Goal: Information Seeking & Learning: Learn about a topic

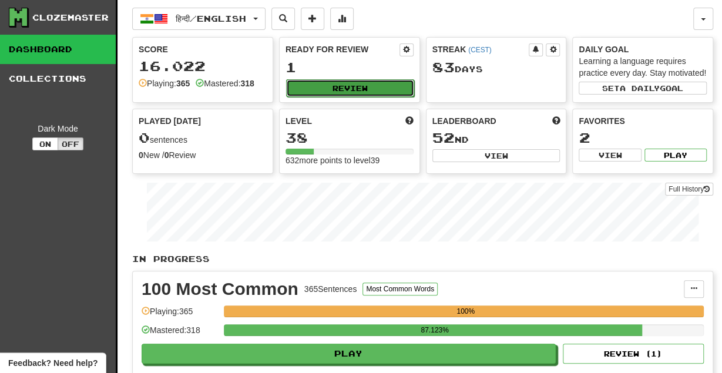
click at [329, 91] on button "Review" at bounding box center [350, 88] width 128 height 18
select select "********"
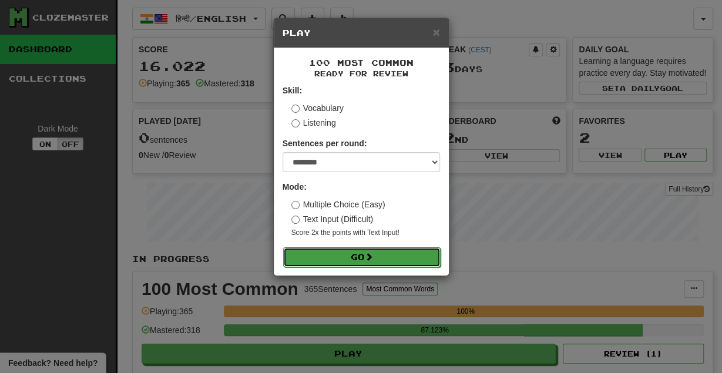
click at [331, 261] on button "Go" at bounding box center [362, 257] width 158 height 20
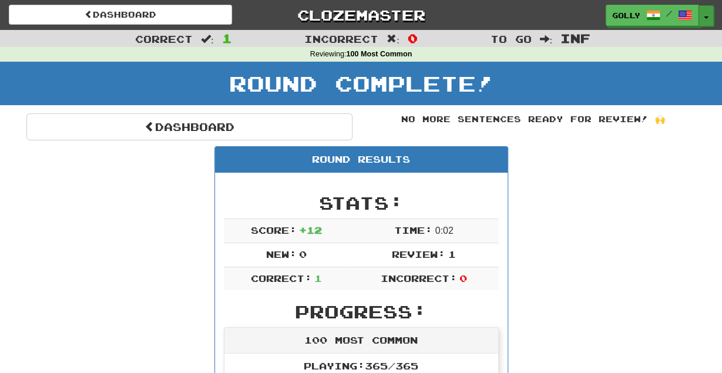
click at [705, 18] on span "button" at bounding box center [706, 17] width 5 height 2
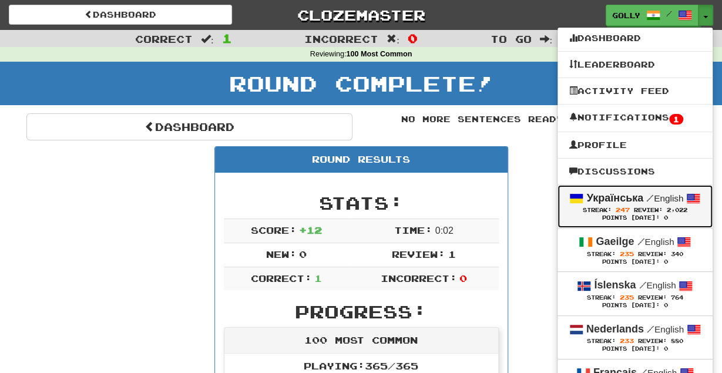
click at [608, 207] on div "Streak: 247 Review: 2,022" at bounding box center [636, 210] width 132 height 9
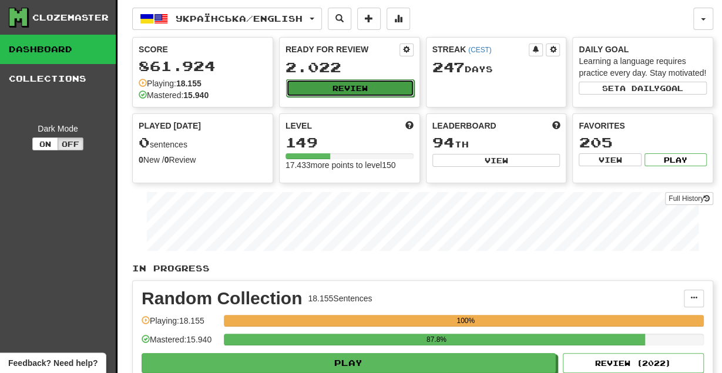
click at [372, 87] on button "Review" at bounding box center [350, 88] width 128 height 18
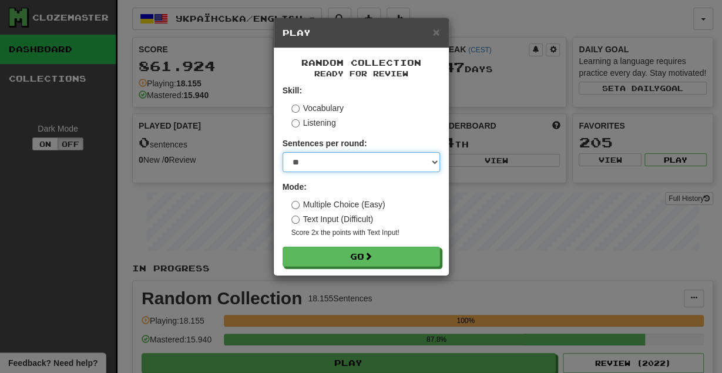
click at [283, 152] on select "* ** ** ** ** ** *** ********" at bounding box center [362, 162] width 158 height 20
select select "********"
click option "********" at bounding box center [0, 0] width 0 height 0
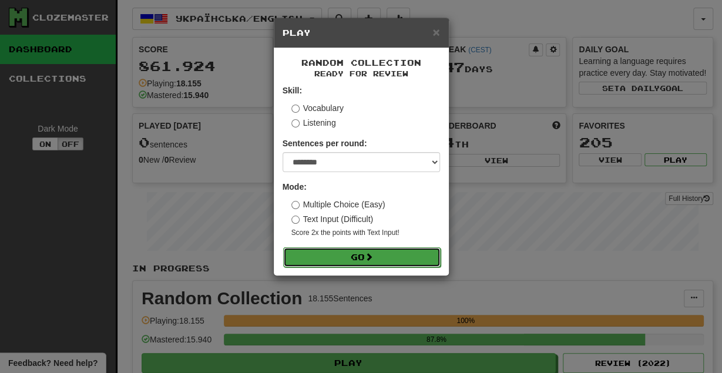
click at [364, 256] on button "Go" at bounding box center [362, 257] width 158 height 20
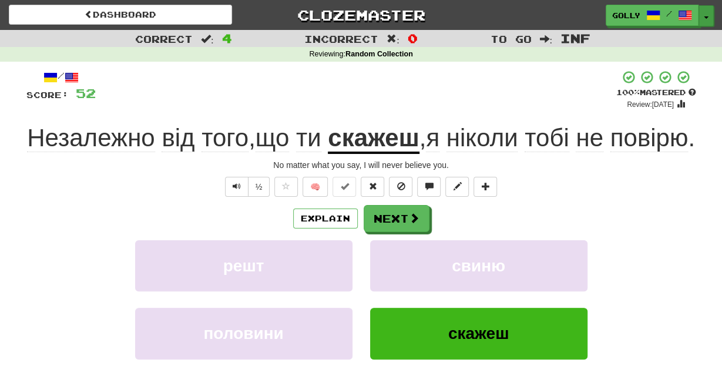
click at [709, 16] on button "Toggle Dropdown" at bounding box center [706, 15] width 15 height 21
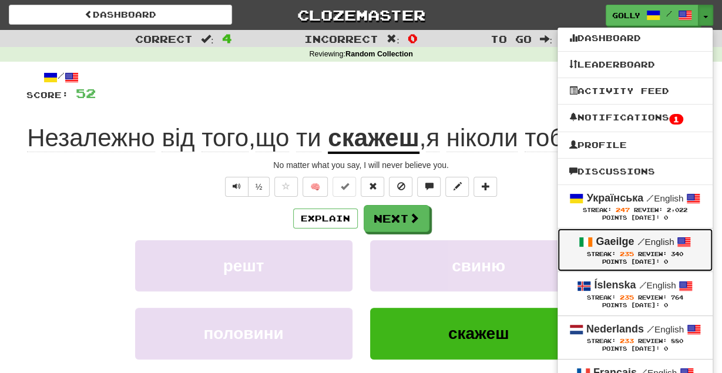
click at [605, 249] on div "Gaeilge / English" at bounding box center [636, 242] width 132 height 15
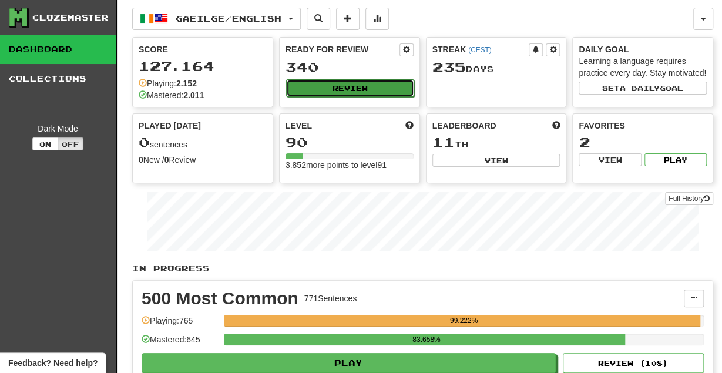
click at [379, 82] on button "Review" at bounding box center [350, 88] width 128 height 18
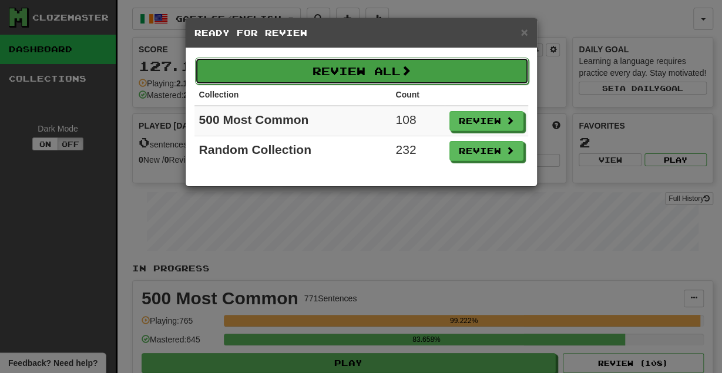
click at [387, 79] on button "Review All" at bounding box center [362, 71] width 334 height 27
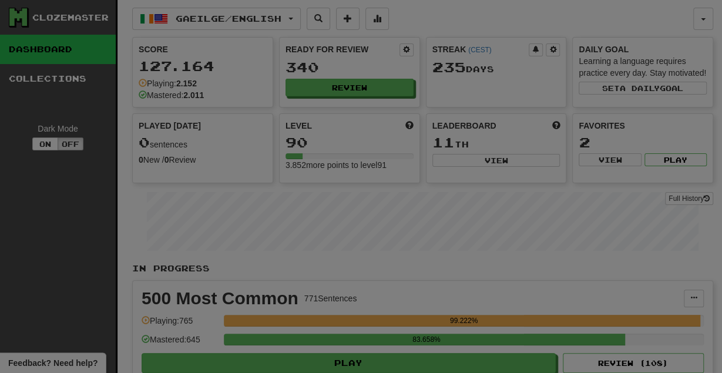
select select "********"
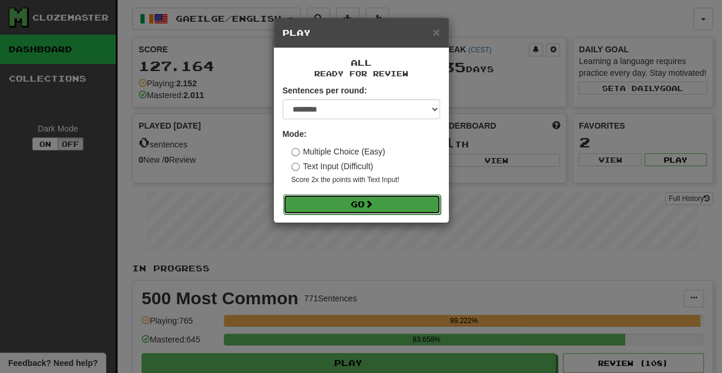
click at [344, 203] on button "Go" at bounding box center [362, 205] width 158 height 20
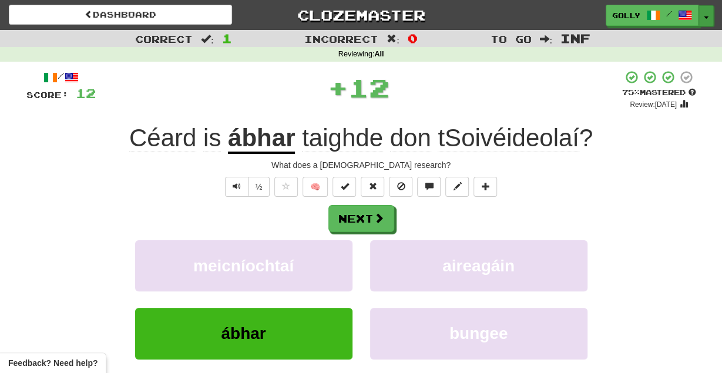
click at [704, 11] on button "Toggle Dropdown" at bounding box center [706, 15] width 15 height 21
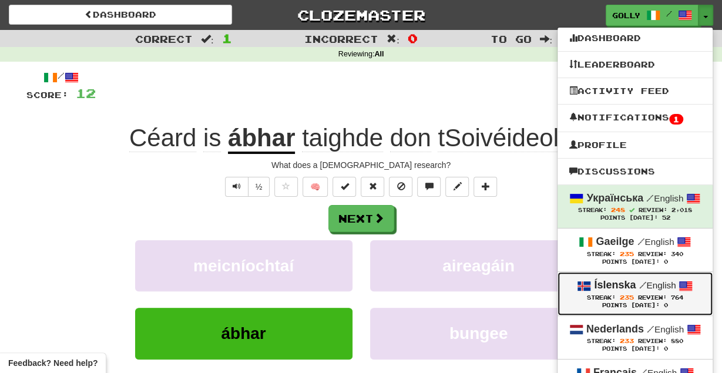
click at [619, 289] on strong "Íslenska" at bounding box center [615, 285] width 42 height 12
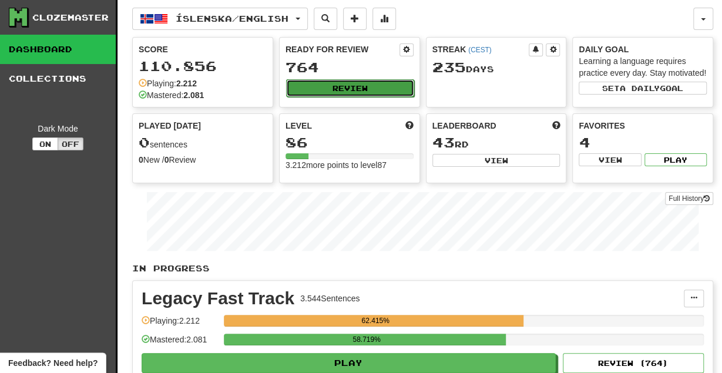
click at [350, 88] on button "Review" at bounding box center [350, 88] width 128 height 18
select select "********"
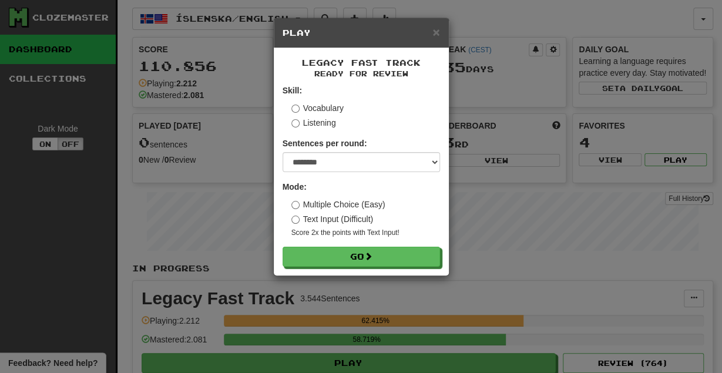
click at [327, 245] on form "Skill: Vocabulary Listening Sentences per round: * ** ** ** ** ** *** ******** …" at bounding box center [362, 176] width 158 height 182
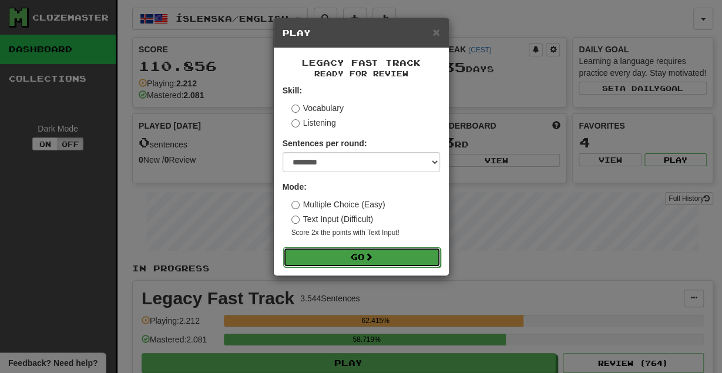
click at [327, 250] on button "Go" at bounding box center [362, 257] width 158 height 20
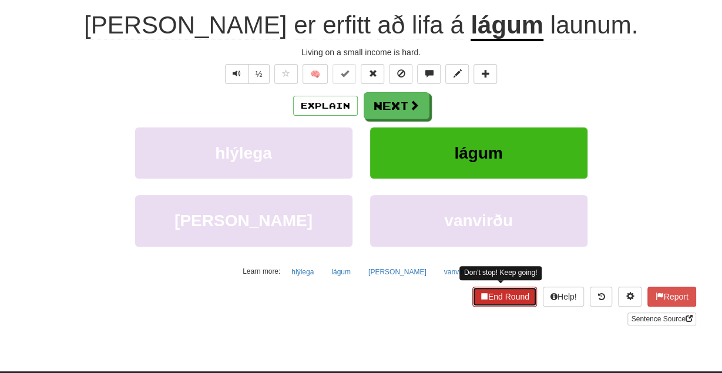
click at [485, 296] on button "End Round" at bounding box center [505, 297] width 65 height 20
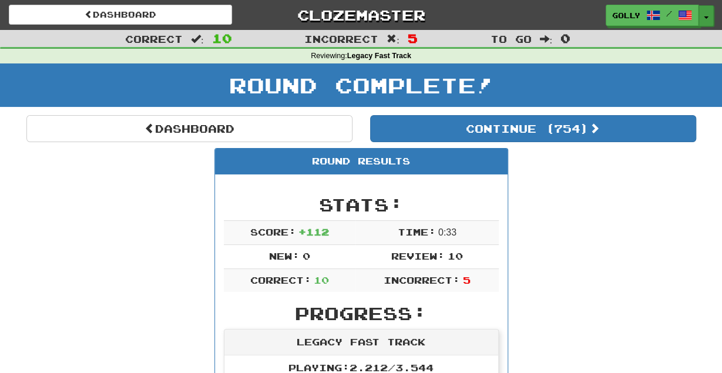
click at [707, 16] on button "Toggle Dropdown" at bounding box center [706, 15] width 15 height 21
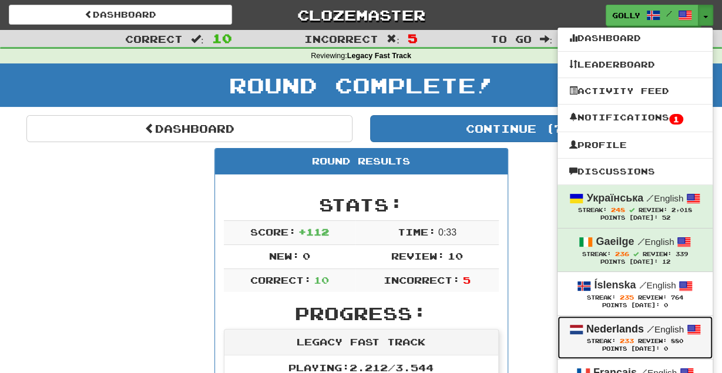
click at [617, 334] on strong "Nederlands" at bounding box center [616, 329] width 58 height 12
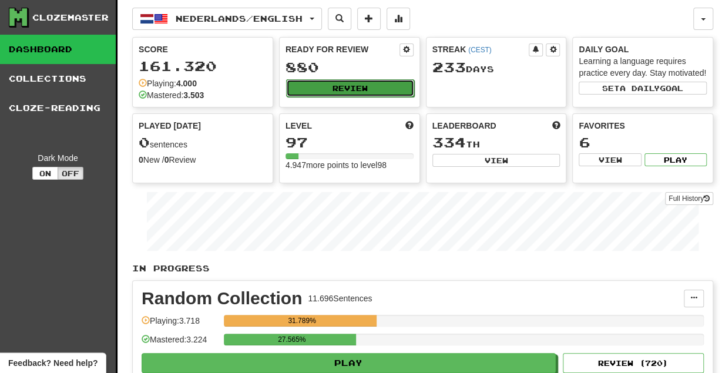
click at [332, 90] on button "Review" at bounding box center [350, 88] width 128 height 18
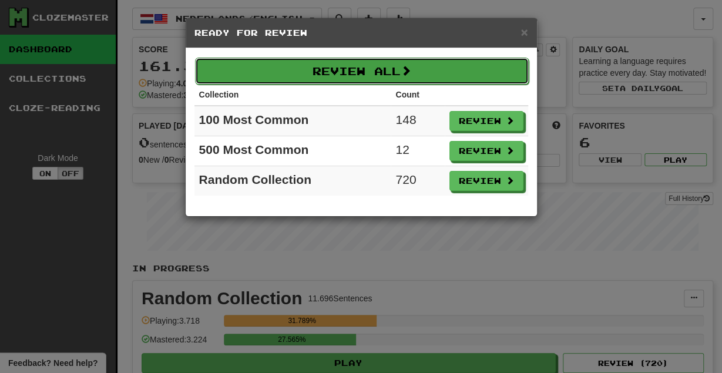
click at [350, 77] on button "Review All" at bounding box center [362, 71] width 334 height 27
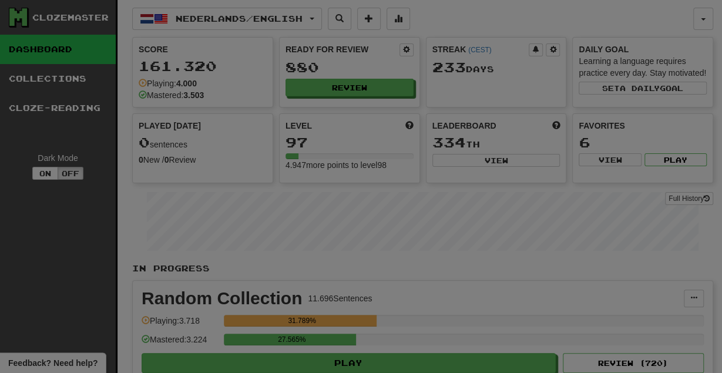
select select "********"
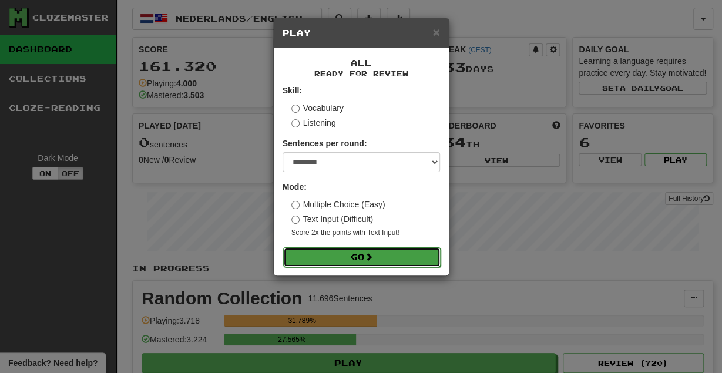
click at [329, 253] on button "Go" at bounding box center [362, 257] width 158 height 20
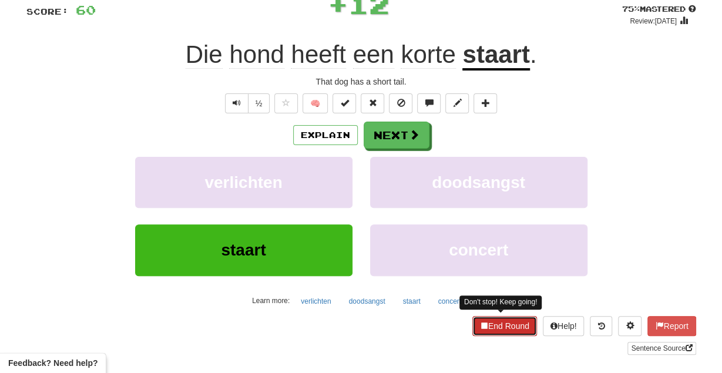
click at [485, 327] on button "End Round" at bounding box center [505, 326] width 65 height 20
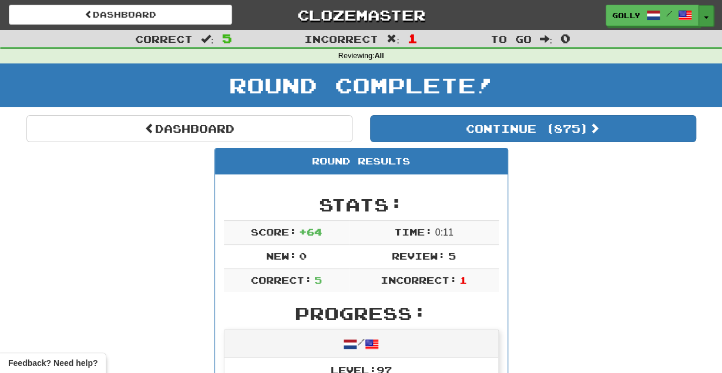
click at [706, 12] on button "Toggle Dropdown" at bounding box center [706, 15] width 15 height 21
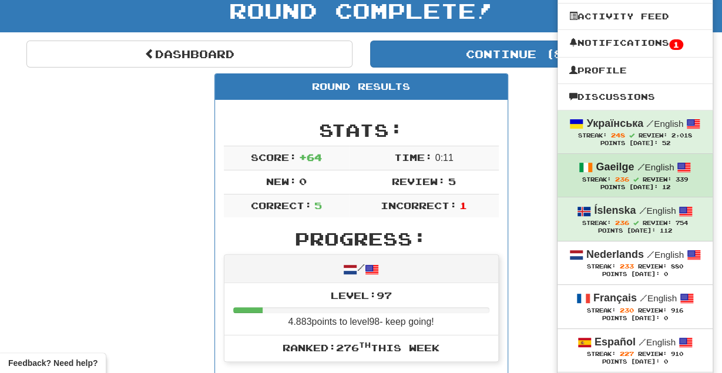
scroll to position [75, 0]
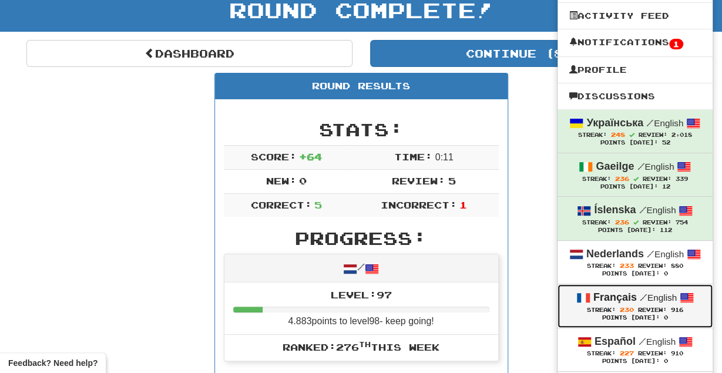
click at [612, 321] on link "Français / English Streak: 230 Review: 916 Points [DATE]: 0" at bounding box center [635, 305] width 155 height 43
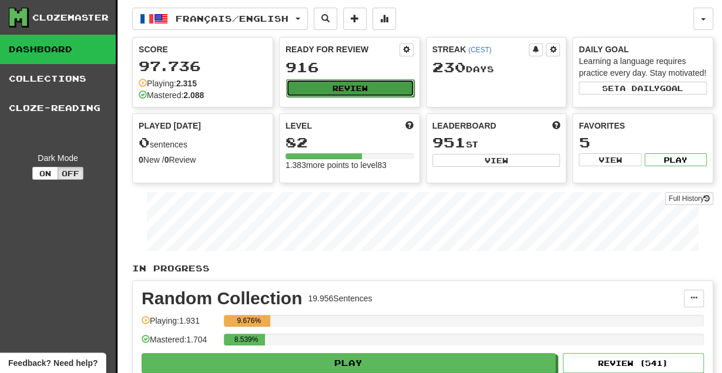
click at [318, 89] on button "Review" at bounding box center [350, 88] width 128 height 18
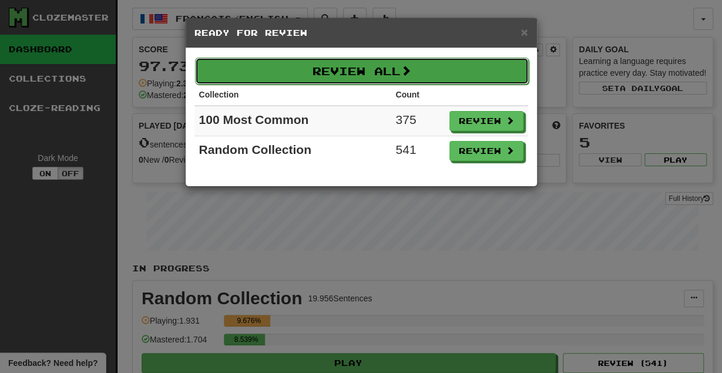
click at [364, 73] on button "Review All" at bounding box center [362, 71] width 334 height 27
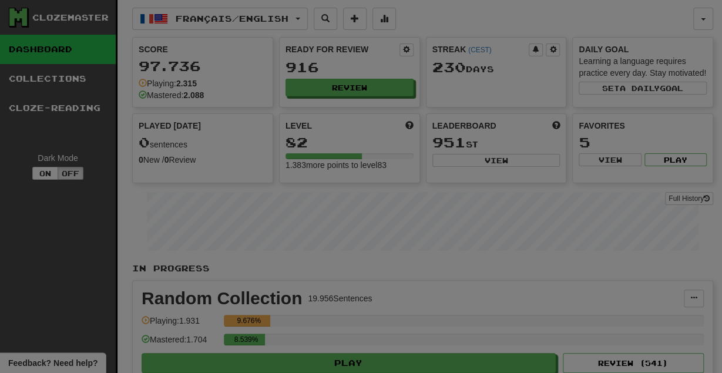
select select "********"
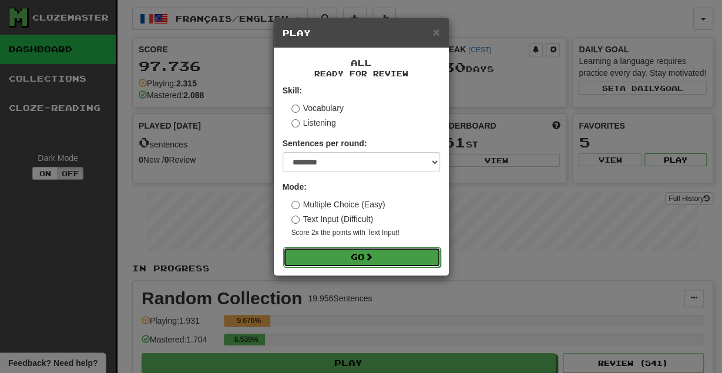
click at [332, 259] on button "Go" at bounding box center [362, 257] width 158 height 20
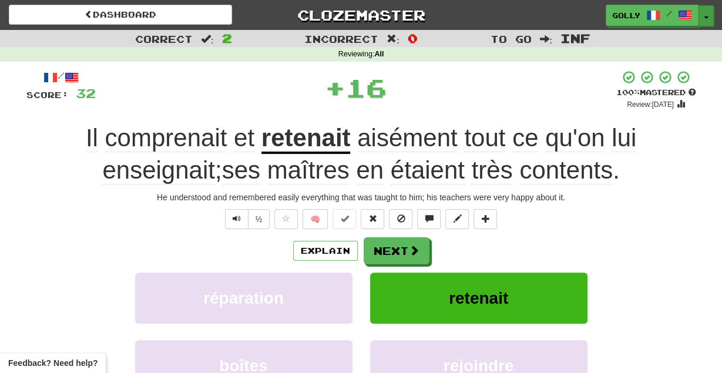
click at [705, 14] on button "Toggle Dropdown" at bounding box center [706, 15] width 15 height 21
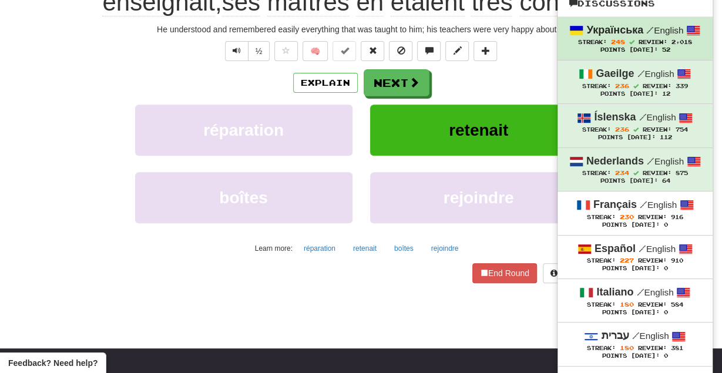
scroll to position [170, 0]
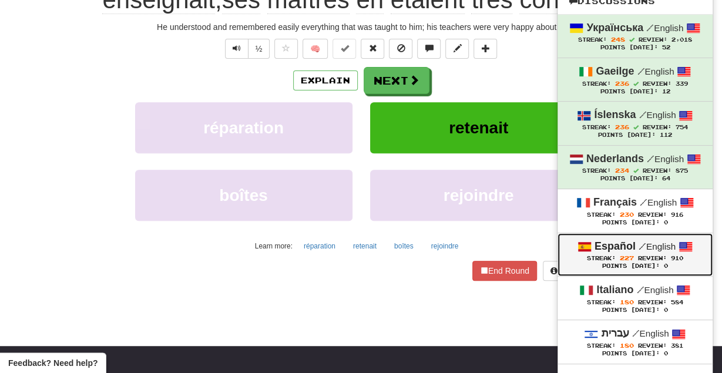
click at [616, 264] on div "Points Today: 0" at bounding box center [636, 267] width 132 height 8
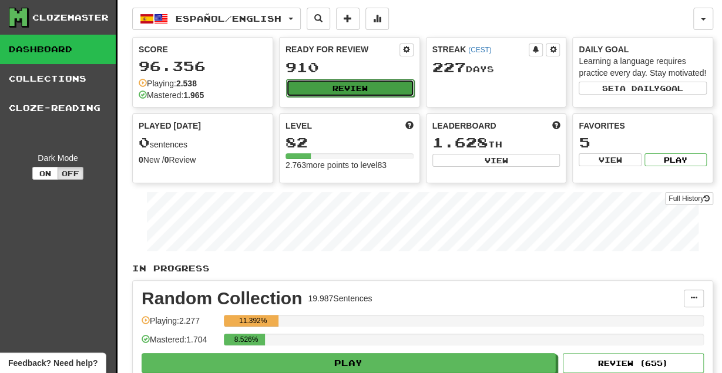
click at [366, 87] on button "Review" at bounding box center [350, 88] width 128 height 18
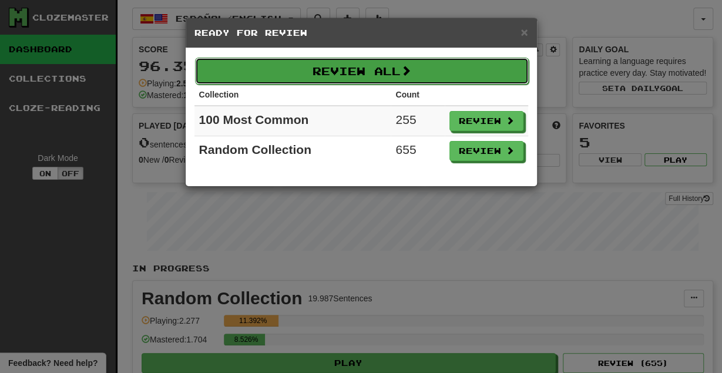
click at [417, 72] on button "Review All" at bounding box center [362, 71] width 334 height 27
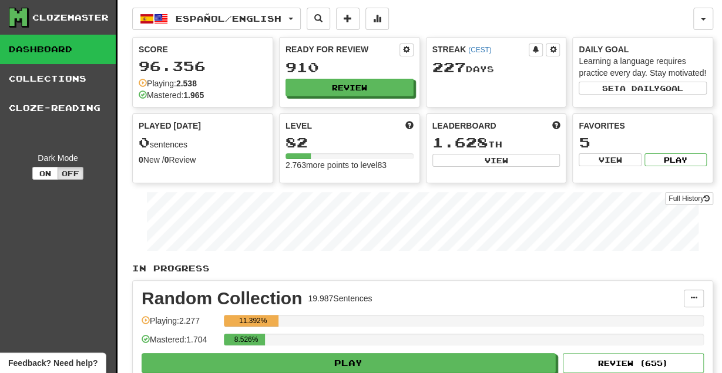
select select "********"
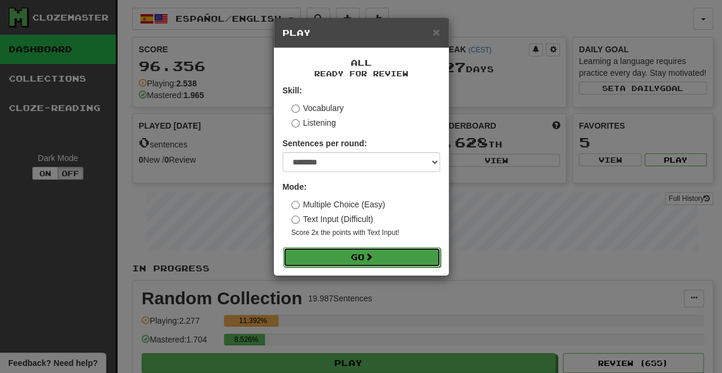
click at [369, 254] on span at bounding box center [369, 257] width 8 height 8
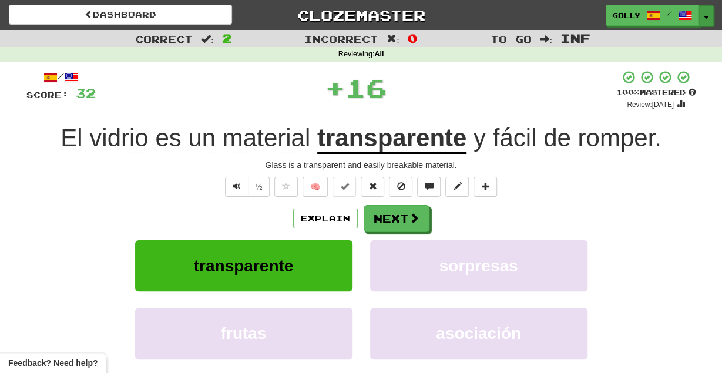
click at [708, 18] on span "button" at bounding box center [706, 17] width 5 height 2
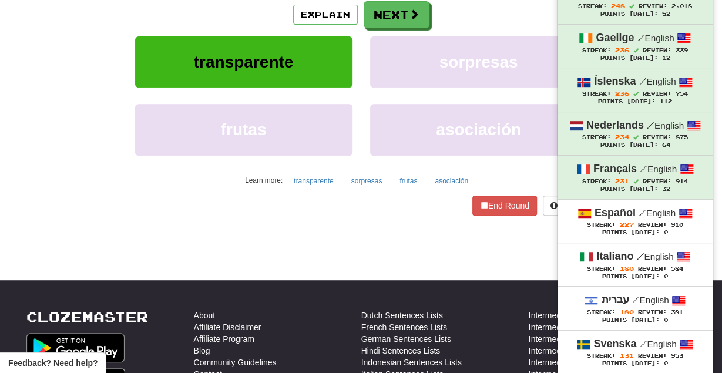
scroll to position [206, 0]
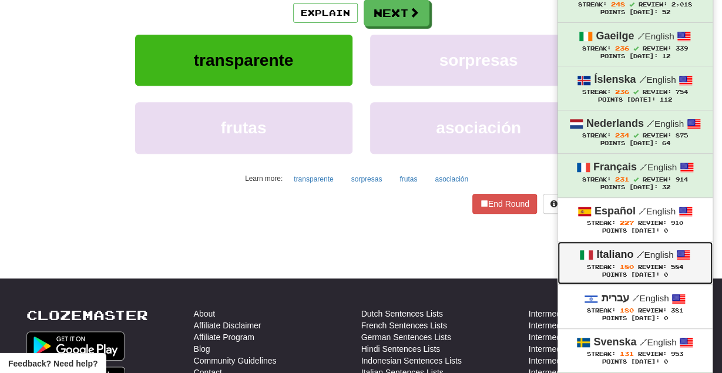
click at [612, 254] on strong "Italiano" at bounding box center [615, 255] width 37 height 12
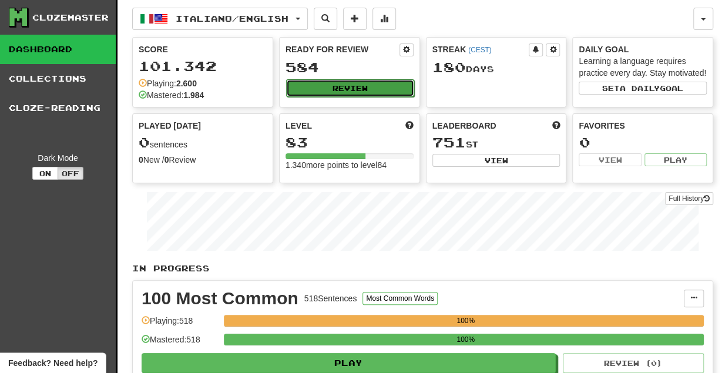
click at [351, 85] on button "Review" at bounding box center [350, 88] width 128 height 18
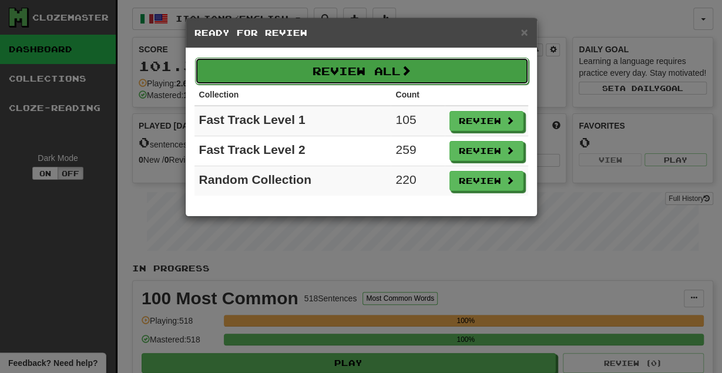
click at [352, 63] on button "Review All" at bounding box center [362, 71] width 334 height 27
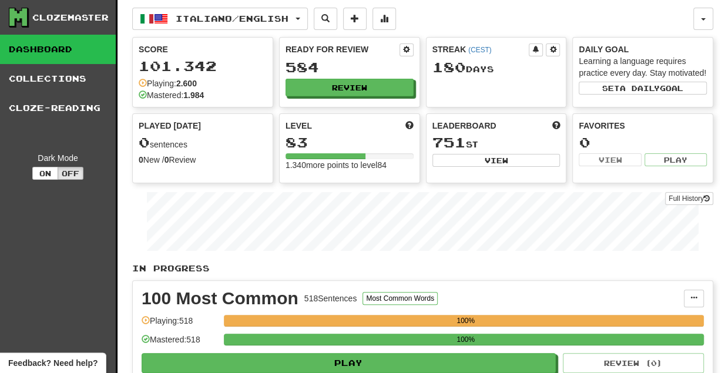
select select "********"
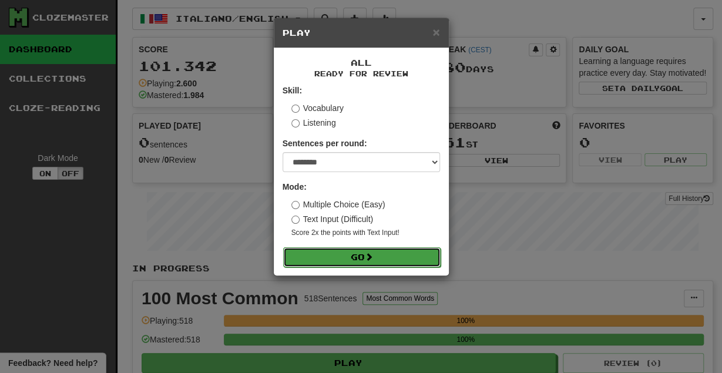
click at [339, 254] on button "Go" at bounding box center [362, 257] width 158 height 20
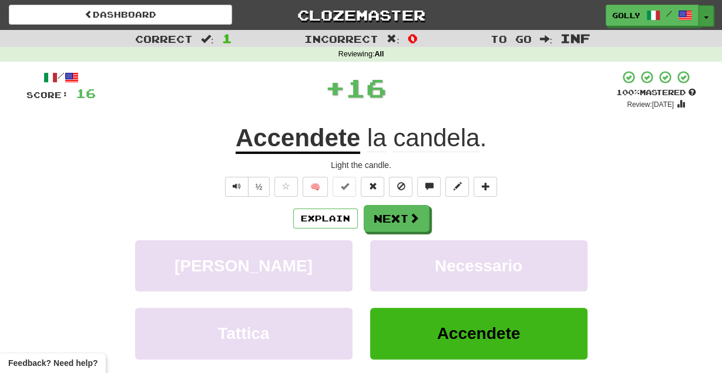
click at [709, 15] on button "Toggle Dropdown" at bounding box center [706, 15] width 15 height 21
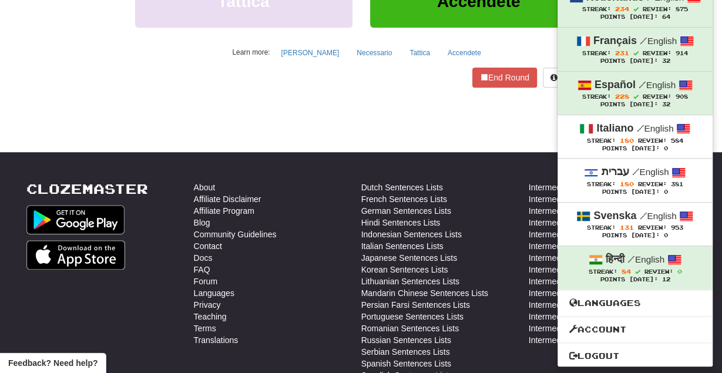
scroll to position [333, 0]
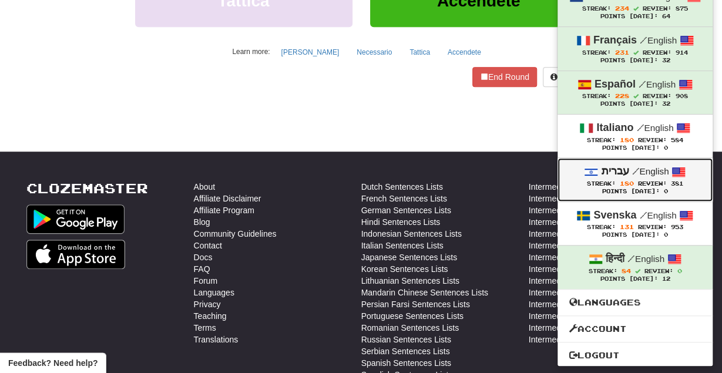
click at [621, 180] on span "180" at bounding box center [627, 183] width 14 height 7
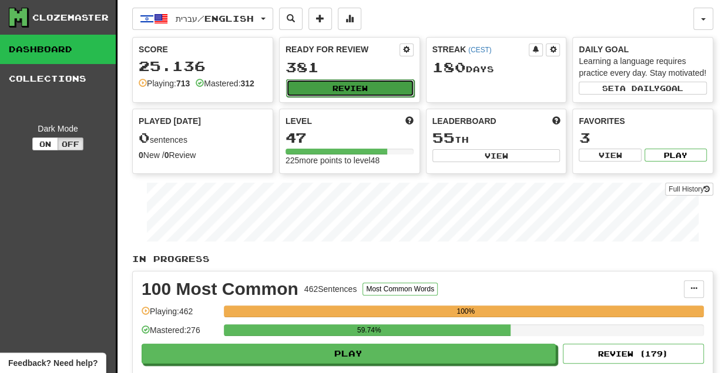
click at [369, 95] on button "Review" at bounding box center [350, 88] width 128 height 18
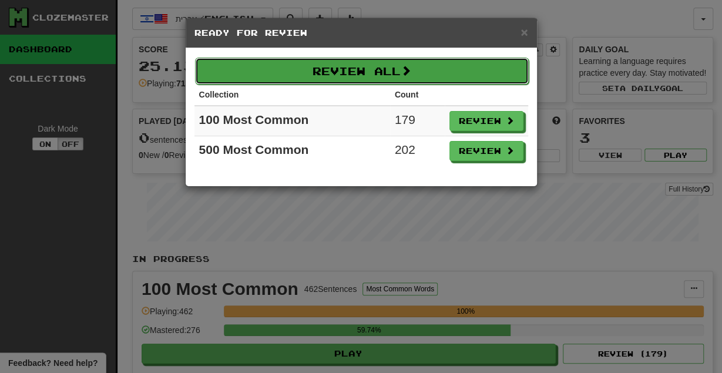
click at [377, 77] on button "Review All" at bounding box center [362, 71] width 334 height 27
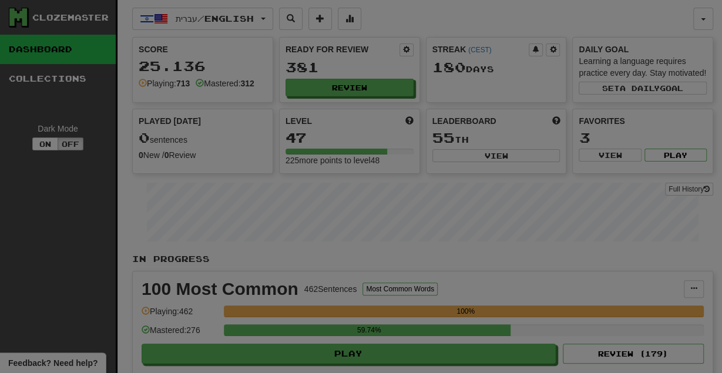
select select "********"
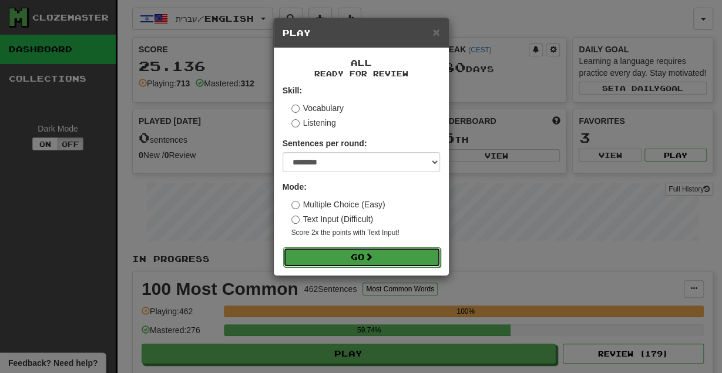
click at [373, 258] on span at bounding box center [369, 257] width 8 height 8
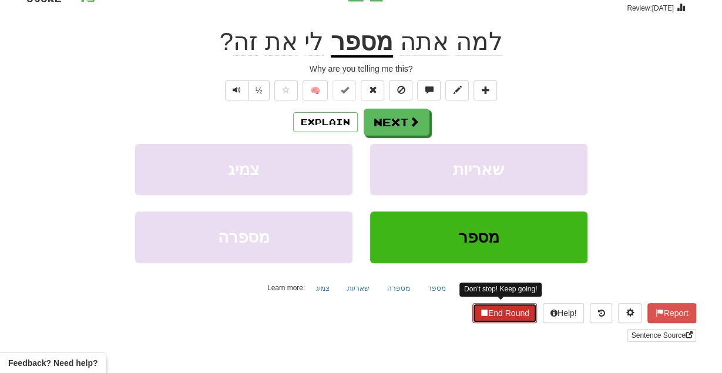
click at [507, 313] on button "End Round" at bounding box center [505, 313] width 65 height 20
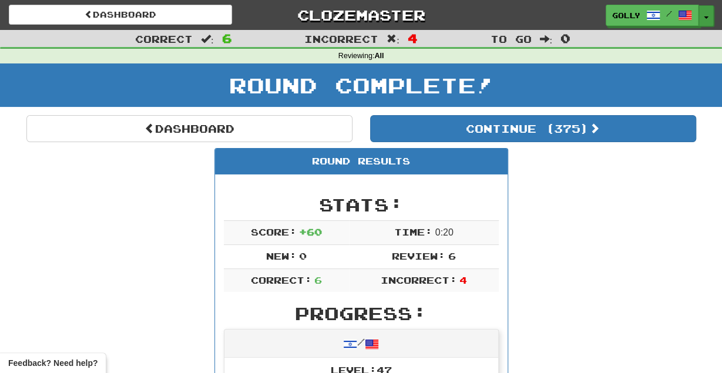
click at [706, 21] on button "Toggle Dropdown" at bounding box center [706, 15] width 15 height 21
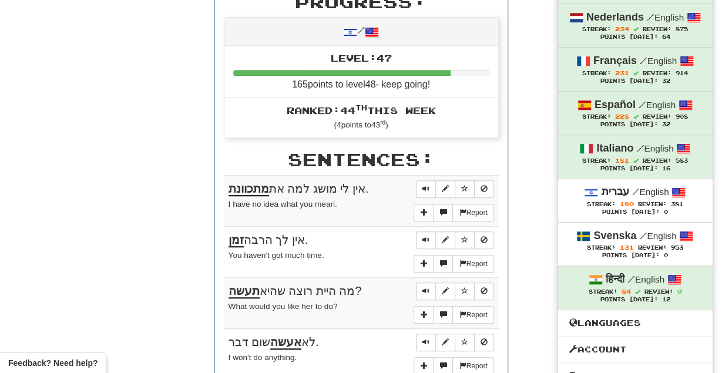
scroll to position [319, 0]
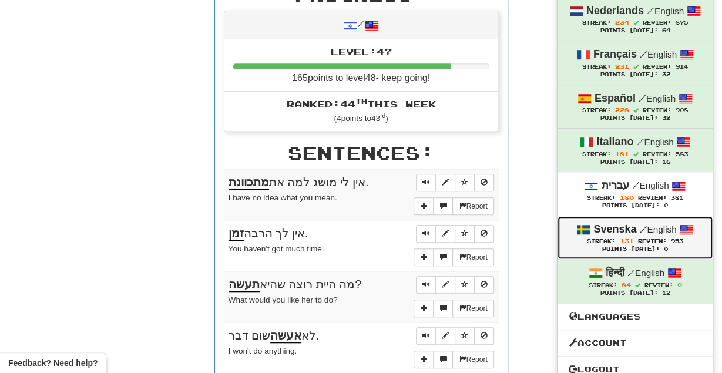
click at [624, 238] on span "131" at bounding box center [627, 240] width 14 height 7
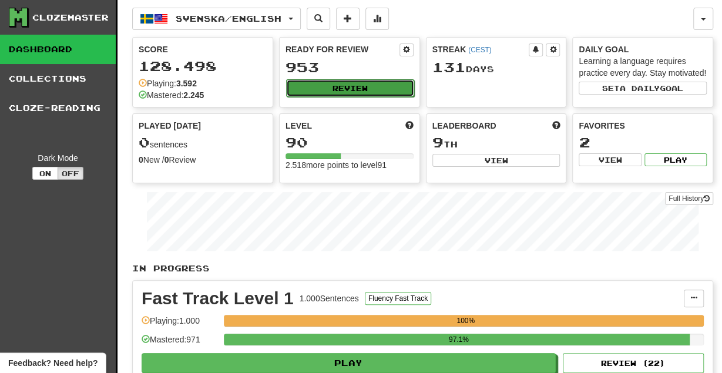
click at [370, 89] on button "Review" at bounding box center [350, 88] width 128 height 18
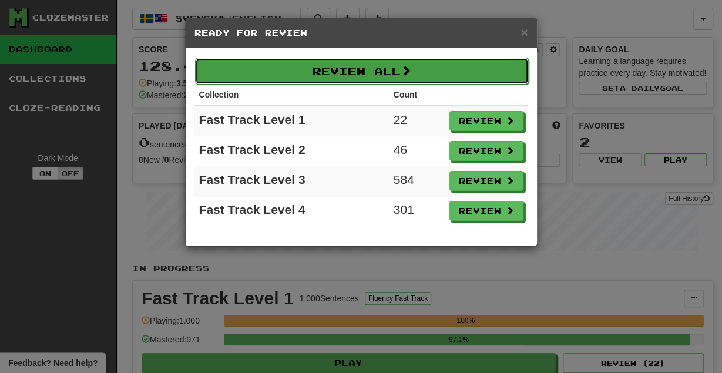
click at [373, 78] on button "Review All" at bounding box center [362, 71] width 334 height 27
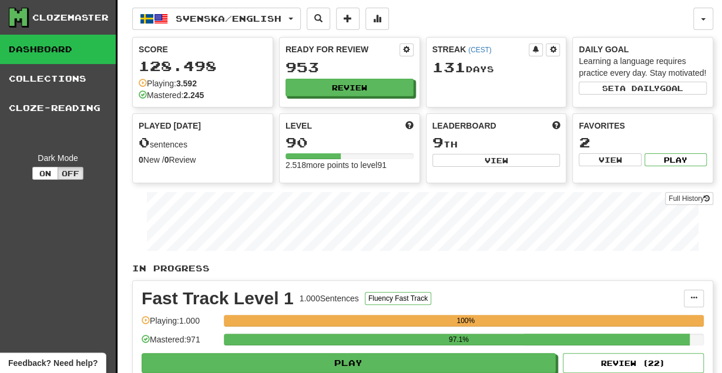
select select "********"
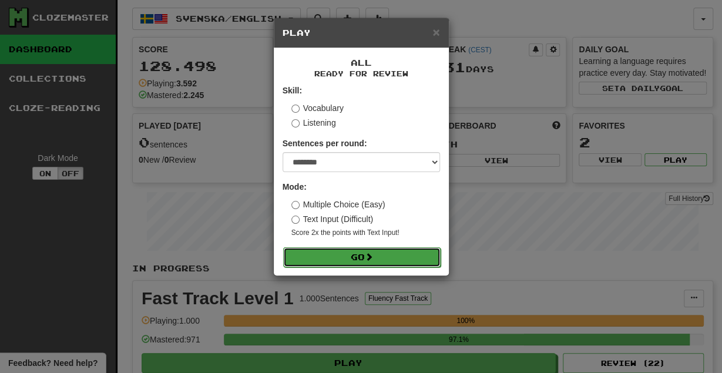
click at [354, 256] on button "Go" at bounding box center [362, 257] width 158 height 20
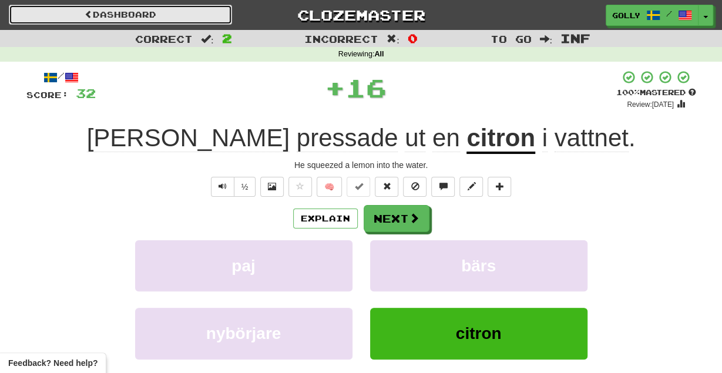
click at [160, 17] on link "Dashboard" at bounding box center [120, 15] width 223 height 20
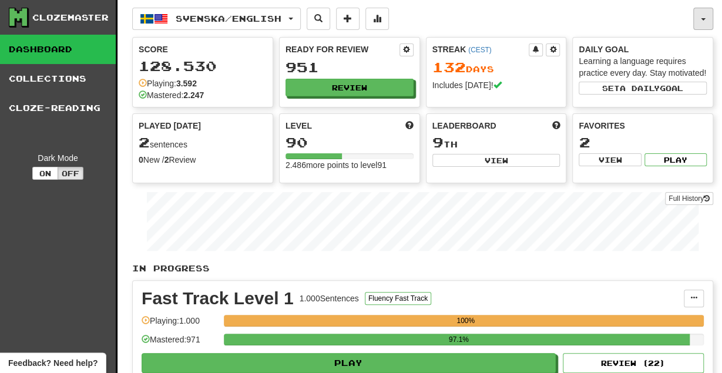
click at [704, 24] on button "button" at bounding box center [704, 19] width 20 height 22
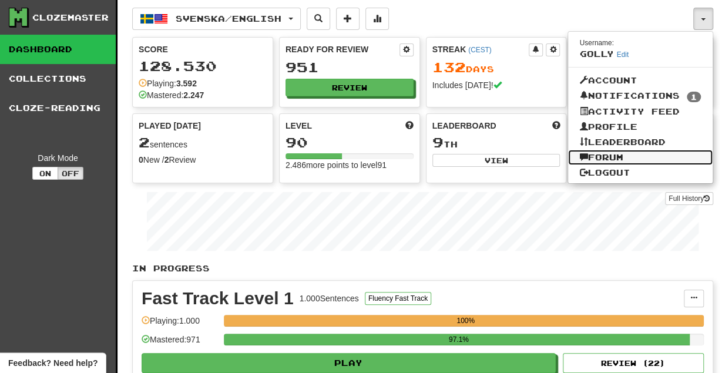
click at [632, 158] on link "Forum" at bounding box center [640, 157] width 145 height 15
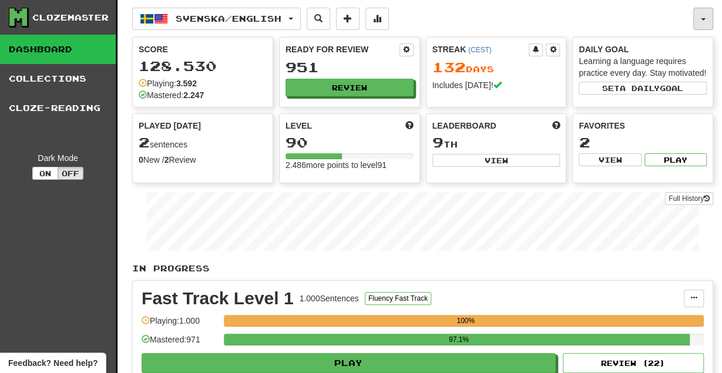
click at [708, 15] on button "button" at bounding box center [704, 19] width 20 height 22
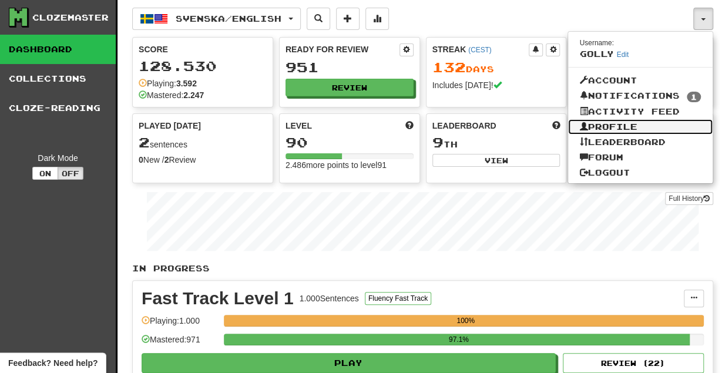
click at [620, 128] on link "Profile" at bounding box center [640, 126] width 145 height 15
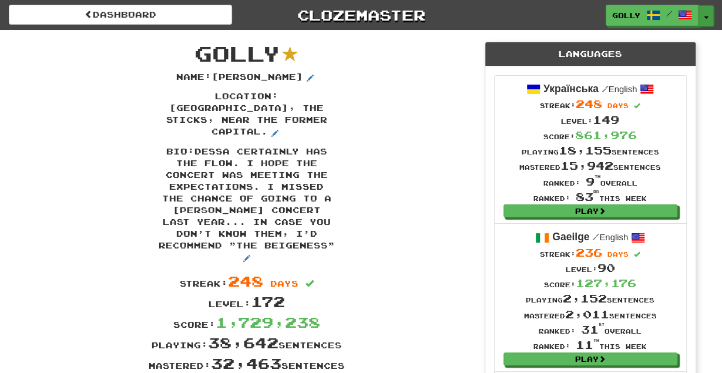
click at [711, 16] on button "Toggle Dropdown" at bounding box center [706, 15] width 15 height 21
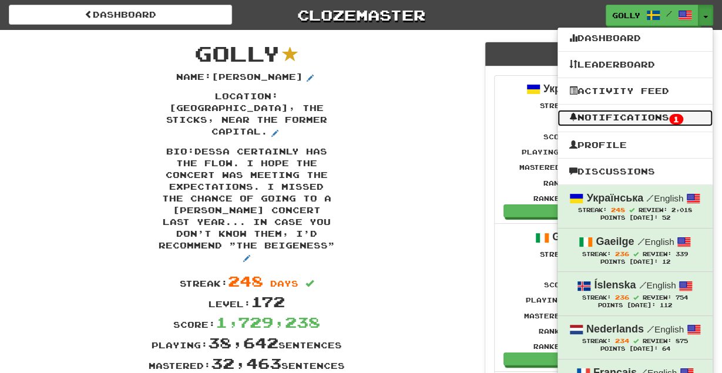
click at [628, 113] on link "Notifications 1" at bounding box center [635, 118] width 155 height 16
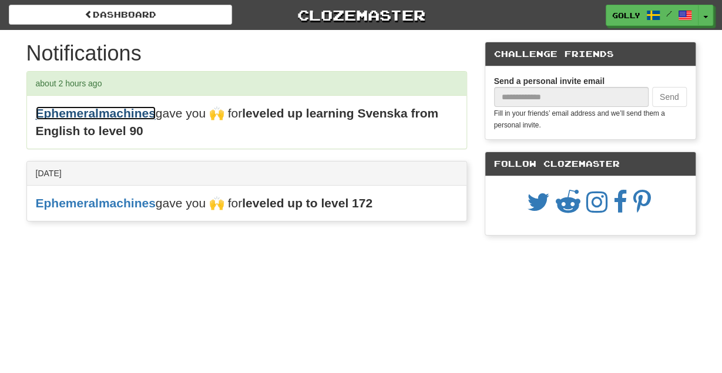
click at [123, 109] on link "Ephemeralmachines" at bounding box center [96, 113] width 120 height 14
